Goal: Transaction & Acquisition: Purchase product/service

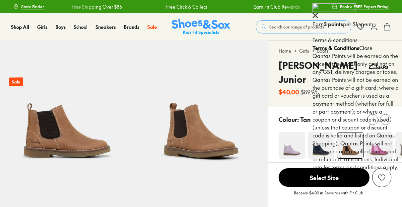
select select "*"
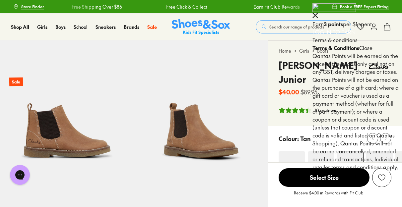
click at [318, 13] on icon at bounding box center [315, 16] width 6 height 6
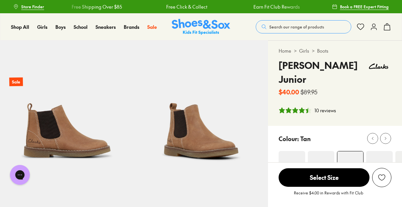
click at [374, 27] on icon at bounding box center [373, 27] width 8 height 8
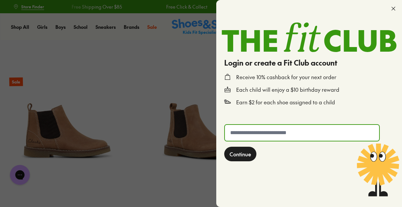
click at [235, 130] on input "text" at bounding box center [302, 133] width 154 height 16
type input "**********"
click at [240, 153] on span "Continue" at bounding box center [240, 154] width 22 height 8
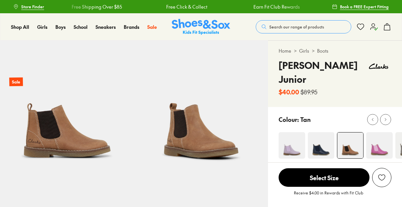
select select "*"
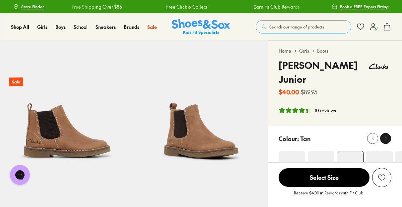
click at [385, 136] on icon at bounding box center [385, 138] width 5 height 5
click at [384, 136] on icon at bounding box center [385, 138] width 5 height 5
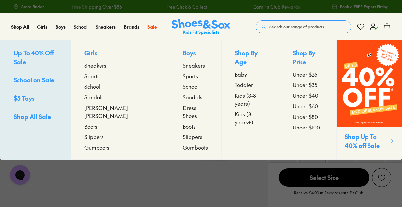
click at [97, 122] on span "Boots" at bounding box center [90, 126] width 13 height 8
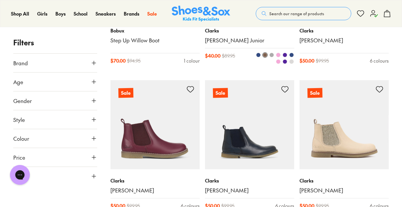
scroll to position [205, 0]
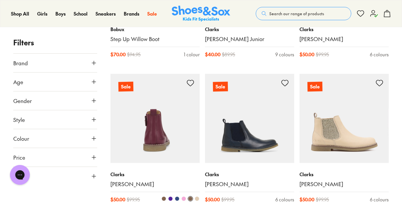
click at [163, 131] on img at bounding box center [154, 118] width 89 height 89
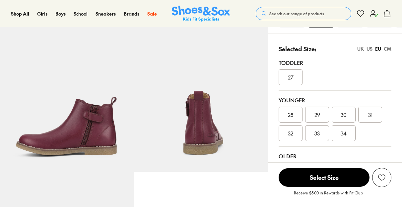
scroll to position [142, 0]
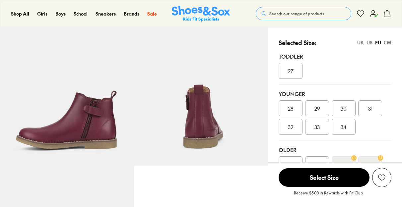
select select "*"
click at [289, 71] on span "27" at bounding box center [291, 71] width 6 height 8
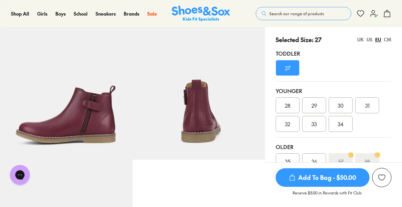
scroll to position [146, 0]
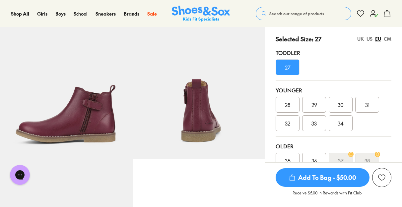
click at [324, 178] on span "Add To Bag - $50.00" at bounding box center [322, 177] width 94 height 19
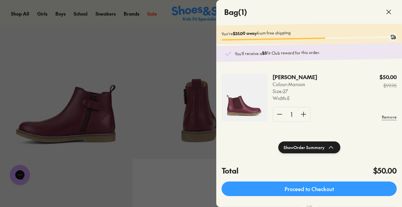
click at [196, 43] on div at bounding box center [201, 103] width 402 height 207
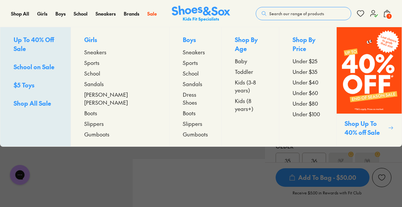
click at [104, 84] on span "Sandals" at bounding box center [94, 84] width 20 height 8
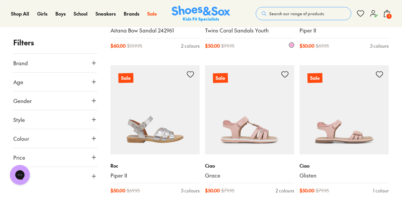
scroll to position [802, 0]
click at [20, 83] on span "Age" at bounding box center [18, 82] width 10 height 8
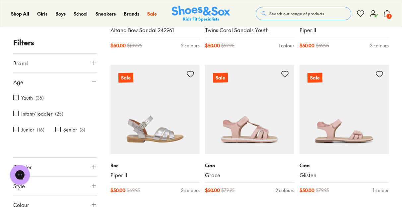
click at [25, 113] on label "Infant/Toddler" at bounding box center [36, 113] width 31 height 7
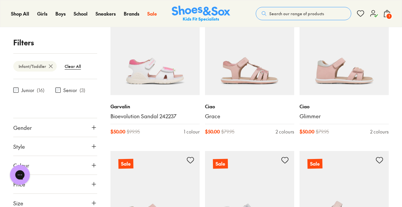
scroll to position [66, 0]
click at [24, 124] on span "Gender" at bounding box center [22, 127] width 19 height 8
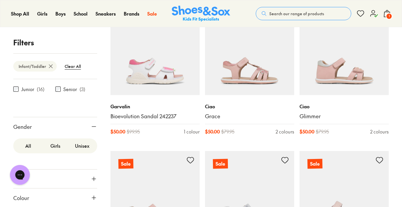
click at [54, 152] on label "Girls" at bounding box center [55, 146] width 27 height 12
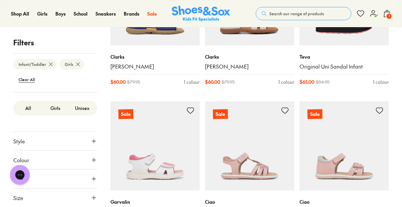
scroll to position [178, 0]
click at [23, 199] on span "Size" at bounding box center [18, 198] width 10 height 8
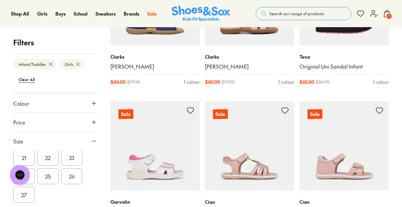
scroll to position [81, 0]
click at [24, 200] on button "27" at bounding box center [23, 202] width 21 height 16
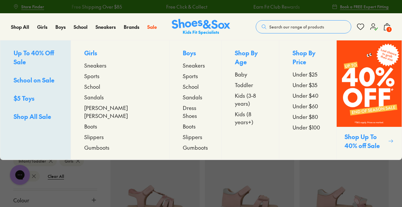
click at [106, 64] on span "Sneakers" at bounding box center [95, 65] width 22 height 8
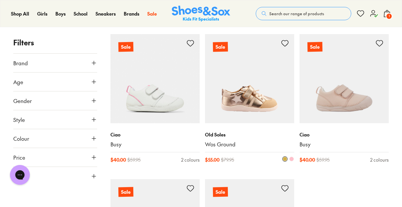
scroll to position [1419, 0]
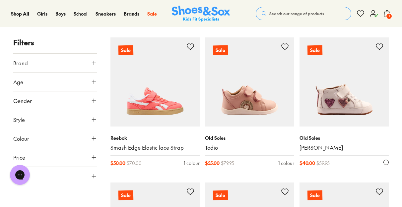
scroll to position [1562, 0]
click at [345, 107] on img at bounding box center [343, 81] width 89 height 89
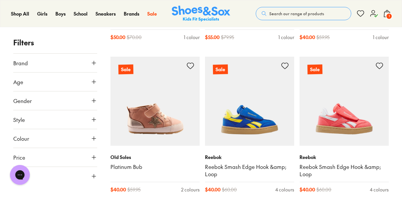
scroll to position [1680, 0]
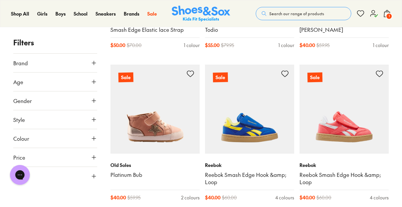
click at [19, 81] on span "Age" at bounding box center [18, 82] width 10 height 8
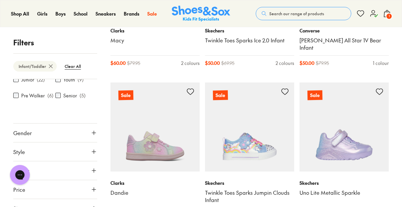
scroll to position [62, 0]
click at [30, 132] on span "Gender" at bounding box center [22, 131] width 19 height 8
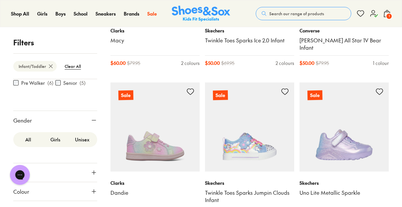
scroll to position [73, 0]
click at [54, 139] on label "Girls" at bounding box center [55, 139] width 27 height 12
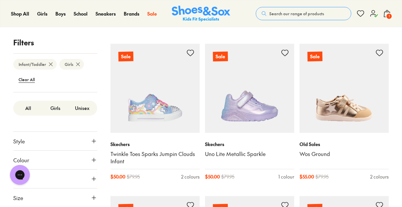
scroll to position [242, 0]
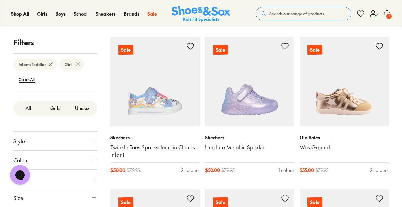
click at [18, 198] on span "Size" at bounding box center [18, 198] width 10 height 8
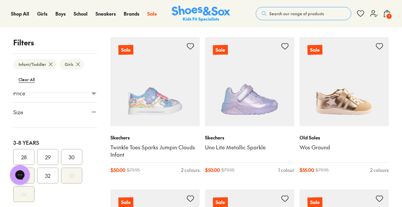
scroll to position [145, 0]
click at [28, 152] on button "28" at bounding box center [23, 156] width 21 height 16
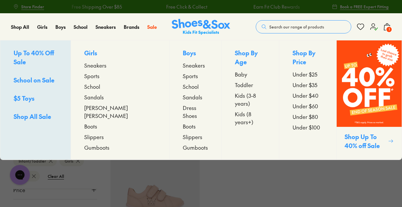
click at [25, 94] on span "$5 Toys" at bounding box center [24, 98] width 21 height 8
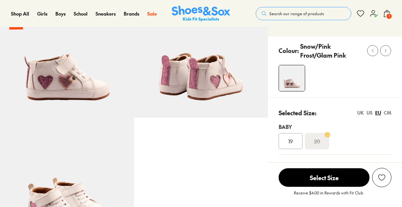
select select "*"
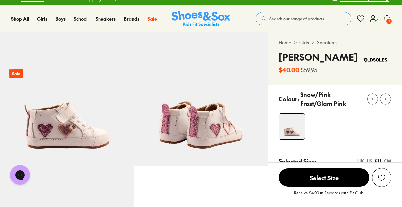
scroll to position [8, 0]
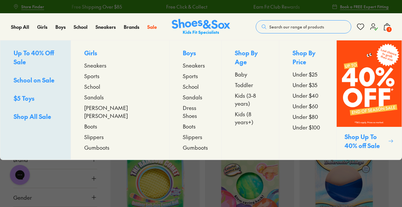
click at [292, 91] on span "Under $40" at bounding box center [305, 95] width 26 height 8
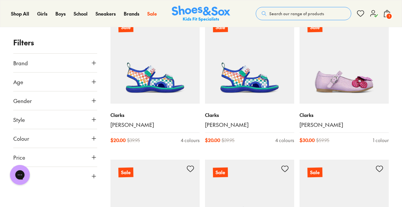
scroll to position [425, 0]
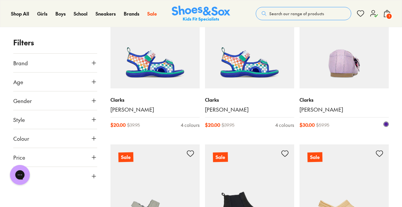
click at [321, 107] on link "Andrea Junior" at bounding box center [343, 109] width 89 height 7
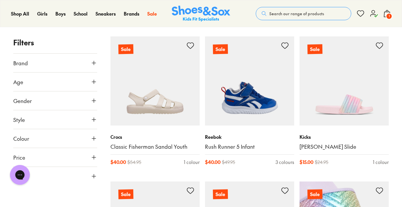
scroll to position [1116, 0]
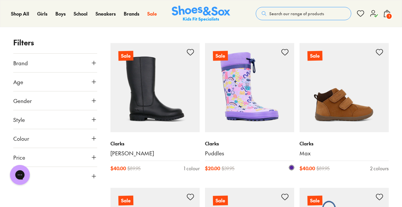
scroll to position [2712, 0]
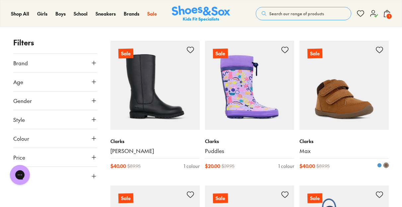
click at [339, 106] on img at bounding box center [343, 85] width 89 height 89
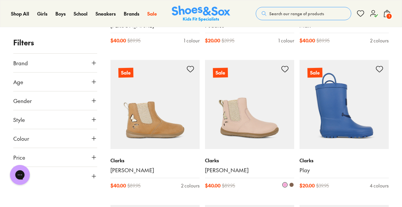
scroll to position [2841, 0]
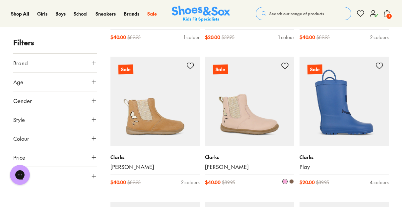
click at [216, 163] on link "[PERSON_NAME]" at bounding box center [249, 166] width 89 height 7
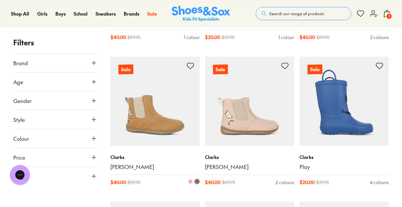
click at [126, 163] on link "[PERSON_NAME]" at bounding box center [154, 166] width 89 height 7
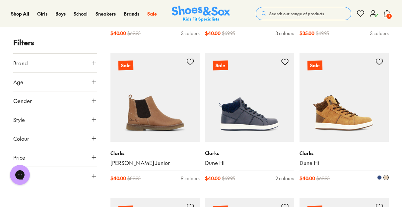
scroll to position [227, 0]
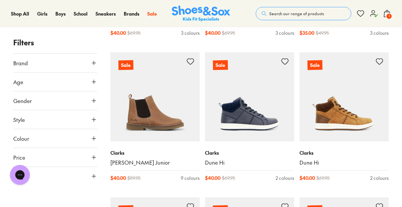
click at [21, 83] on span "Age" at bounding box center [18, 82] width 10 height 8
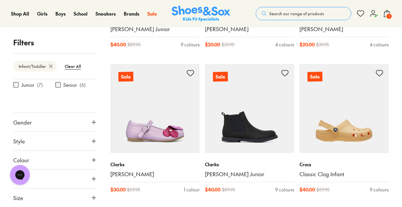
scroll to position [215, 0]
click at [30, 122] on span "Gender" at bounding box center [22, 122] width 19 height 8
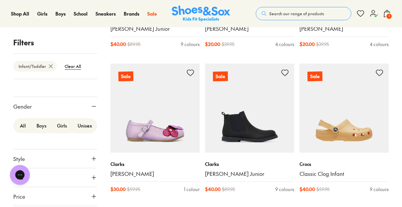
click at [63, 132] on label "Girls" at bounding box center [62, 126] width 21 height 12
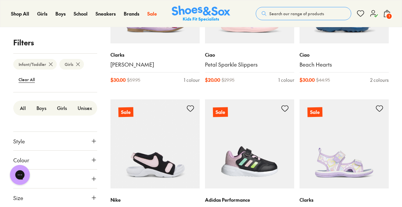
scroll to position [120, 0]
click at [21, 195] on span "Size" at bounding box center [18, 198] width 10 height 8
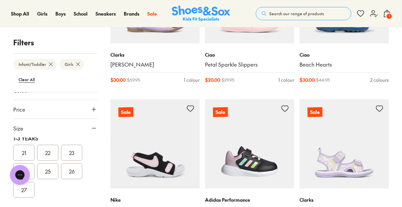
scroll to position [74, 0]
click at [24, 197] on button "27" at bounding box center [23, 195] width 21 height 16
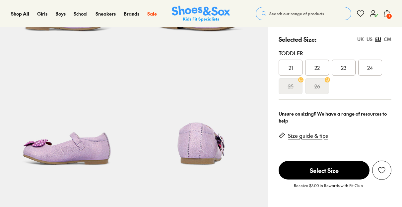
select select "*"
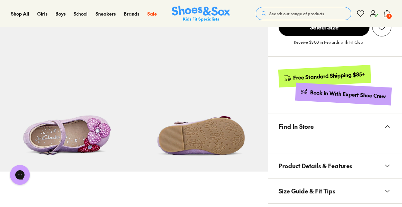
scroll to position [272, 0]
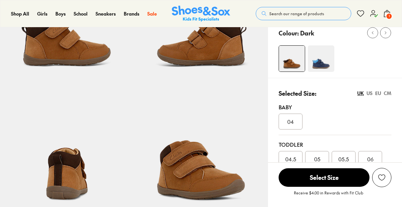
scroll to position [92, 0]
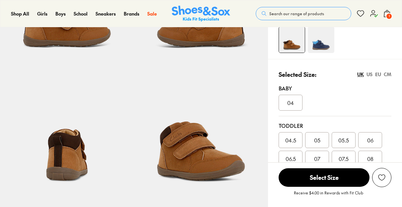
select select "*"
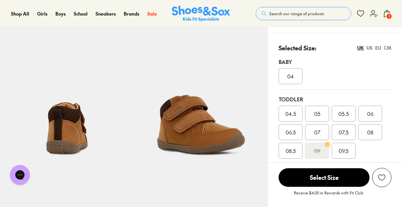
scroll to position [0, 0]
click at [377, 48] on div "EU" at bounding box center [378, 47] width 6 height 7
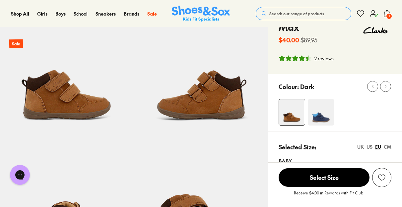
scroll to position [36, 0]
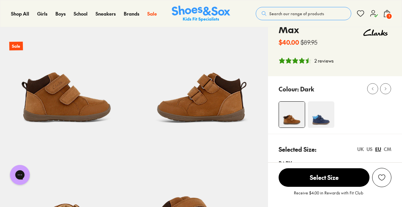
click at [321, 116] on img at bounding box center [320, 114] width 27 height 27
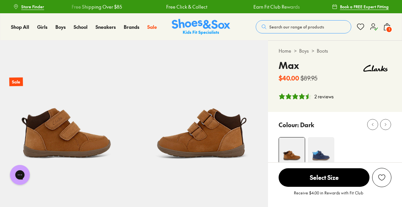
scroll to position [2, 0]
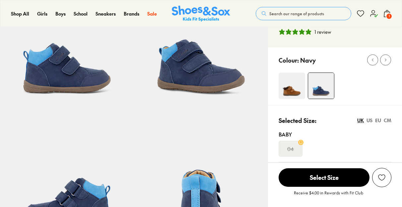
scroll to position [66, 0]
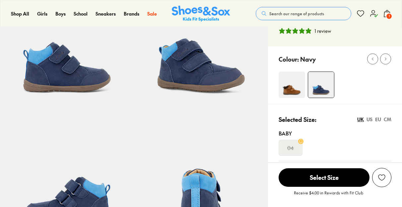
select select "*"
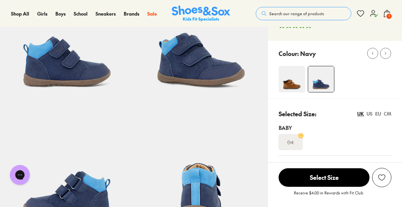
scroll to position [75, 0]
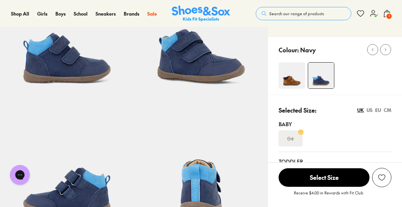
click at [377, 110] on div "EU" at bounding box center [378, 110] width 6 height 7
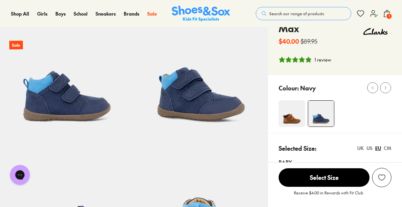
scroll to position [30, 0]
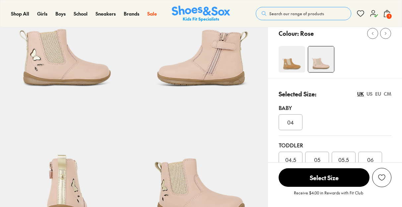
scroll to position [84, 0]
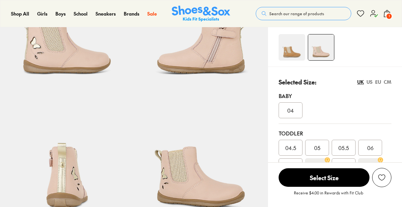
select select "*"
click at [378, 79] on div "EU" at bounding box center [378, 82] width 6 height 7
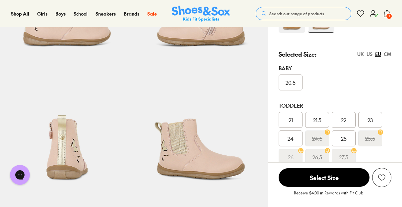
scroll to position [112, 0]
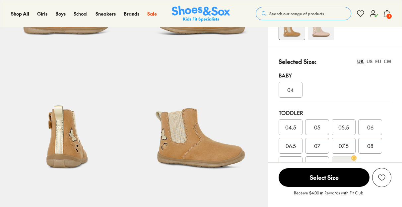
scroll to position [125, 0]
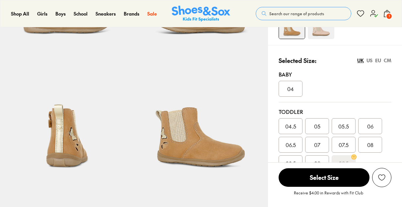
select select "*"
click at [378, 60] on div "EU" at bounding box center [378, 60] width 6 height 7
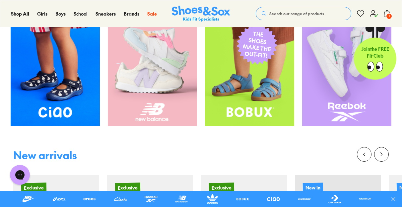
scroll to position [220, 0]
click at [259, 111] on img at bounding box center [249, 66] width 89 height 119
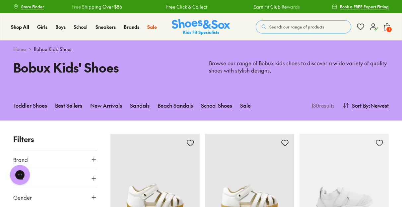
click at [387, 28] on span "1" at bounding box center [388, 29] width 7 height 7
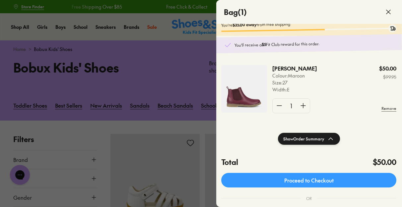
scroll to position [10, 0]
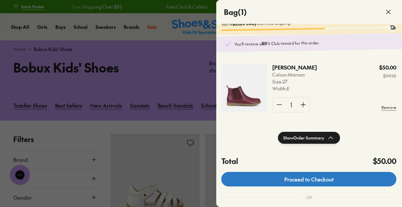
click at [348, 182] on link "Proceed to Checkout" at bounding box center [308, 179] width 175 height 15
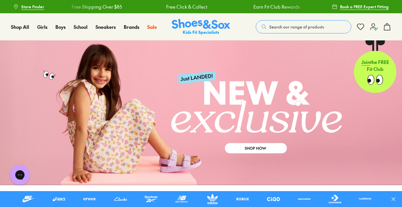
click at [373, 29] on icon at bounding box center [373, 27] width 8 height 8
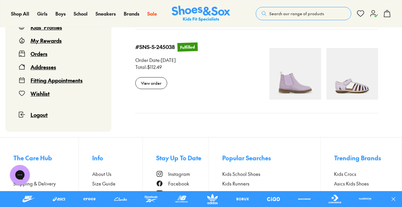
scroll to position [733, 0]
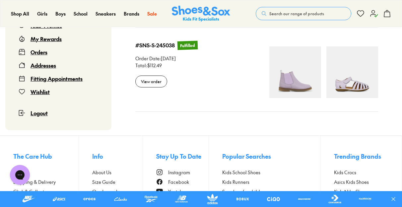
click at [39, 113] on span "Logout" at bounding box center [38, 112] width 17 height 7
